Goal: Obtain resource: Obtain resource

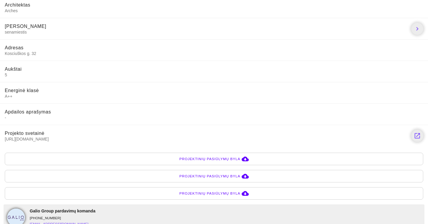
scroll to position [157, 0]
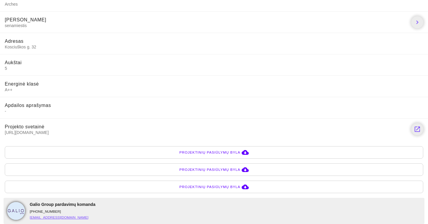
click at [203, 152] on span "Projektinių pasiūlymų byla" at bounding box center [210, 153] width 61 height 6
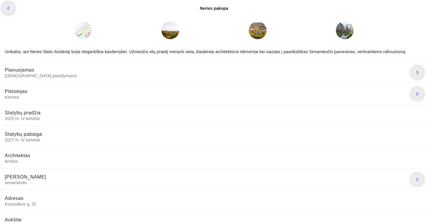
scroll to position [157, 0]
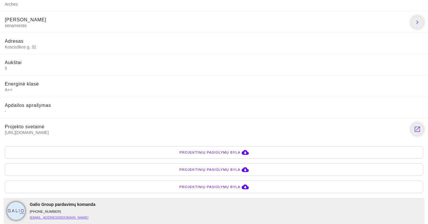
click at [215, 170] on span "Projektinių pasiūlymų byla" at bounding box center [210, 170] width 61 height 6
